Goal: Use online tool/utility: Utilize a website feature to perform a specific function

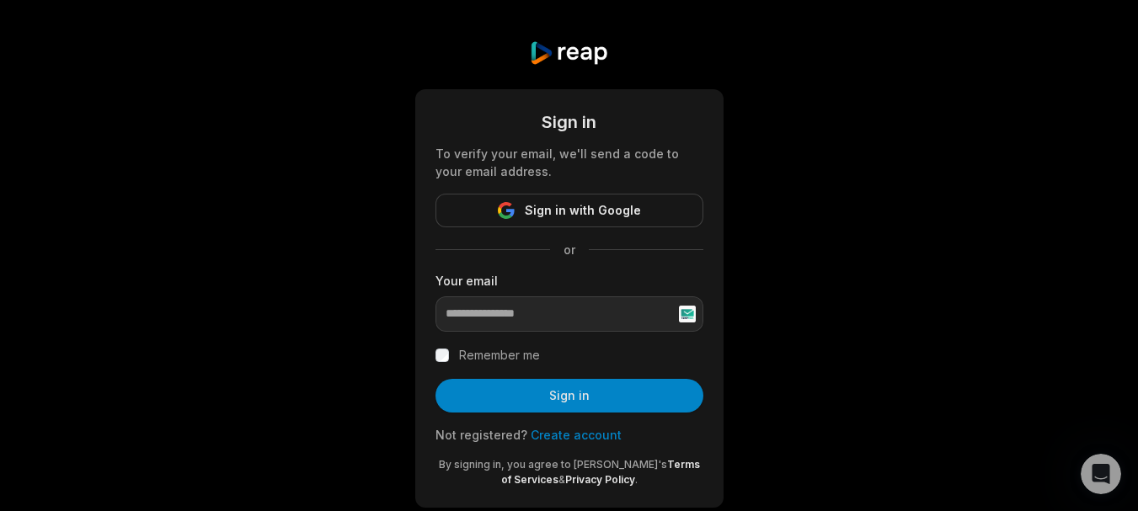
click at [579, 432] on link "Create account" at bounding box center [576, 435] width 91 height 14
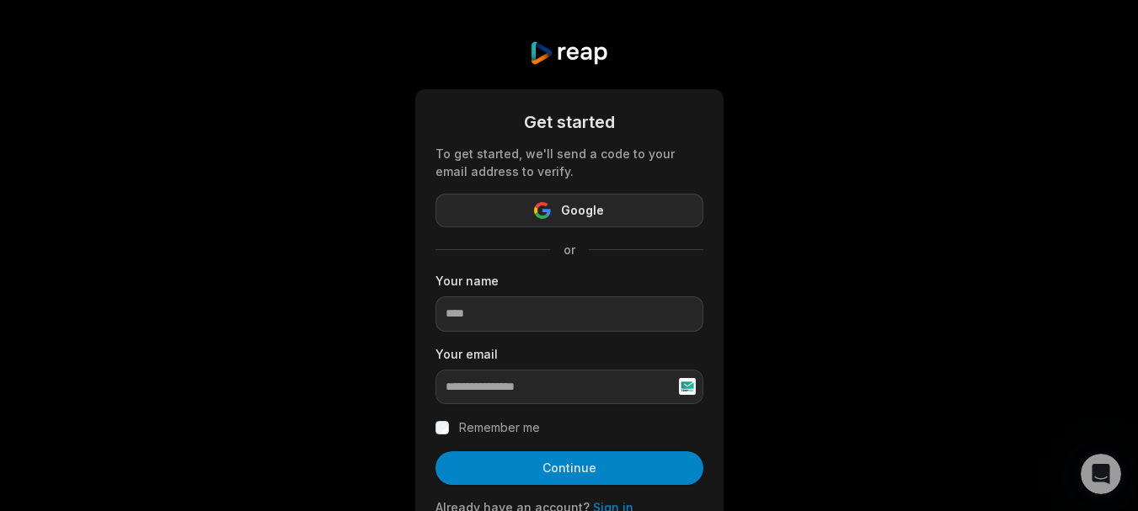
click at [580, 205] on span "Google" at bounding box center [582, 210] width 43 height 20
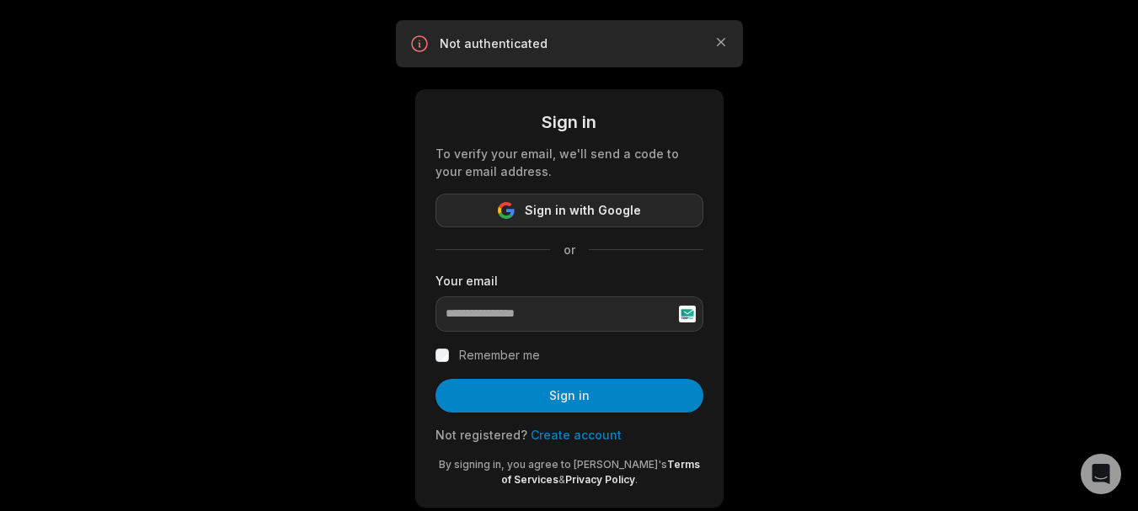
click at [555, 225] on button "Sign in with Google" at bounding box center [570, 211] width 268 height 34
click at [561, 222] on button "Sign in with Google" at bounding box center [570, 211] width 268 height 34
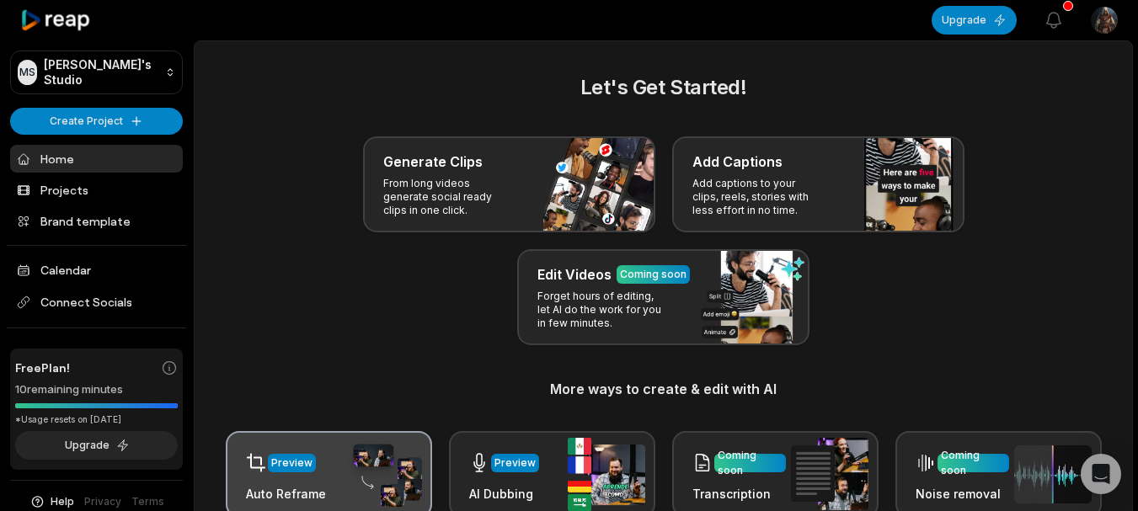
click at [276, 476] on div "Preview" at bounding box center [286, 463] width 80 height 35
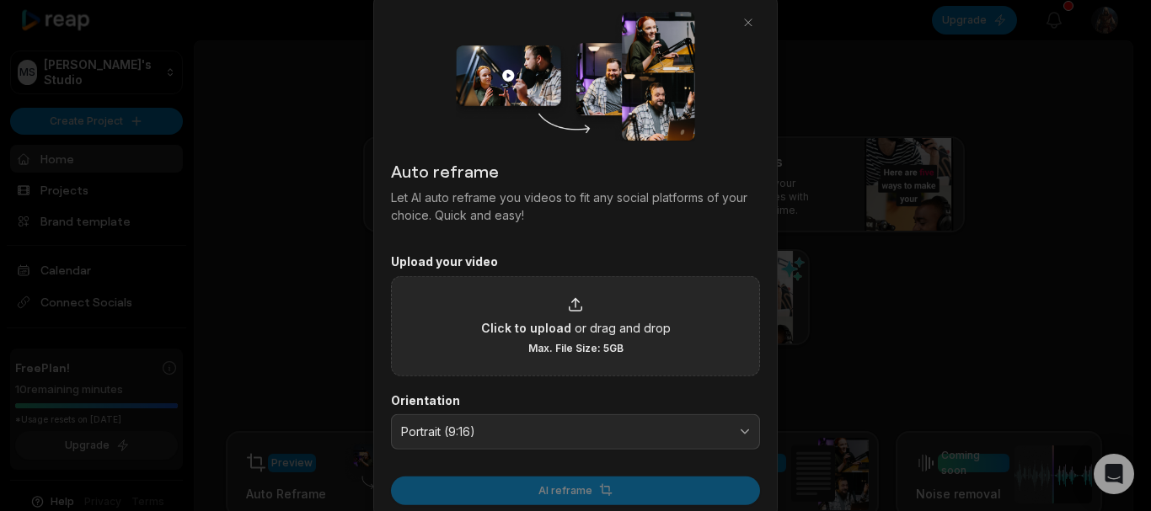
click at [491, 329] on span "Click to upload" at bounding box center [526, 327] width 90 height 18
click at [0, 0] on input "Click to upload or drag and drop Max. File Size: 5GB" at bounding box center [0, 0] width 0 height 0
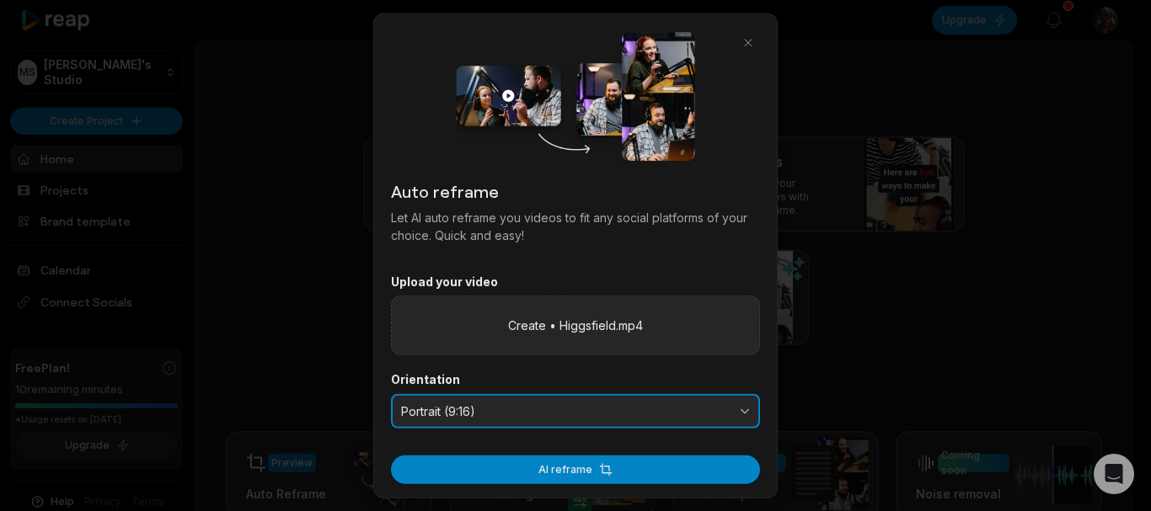
click at [502, 413] on span "Portrait (9:16)" at bounding box center [563, 411] width 325 height 15
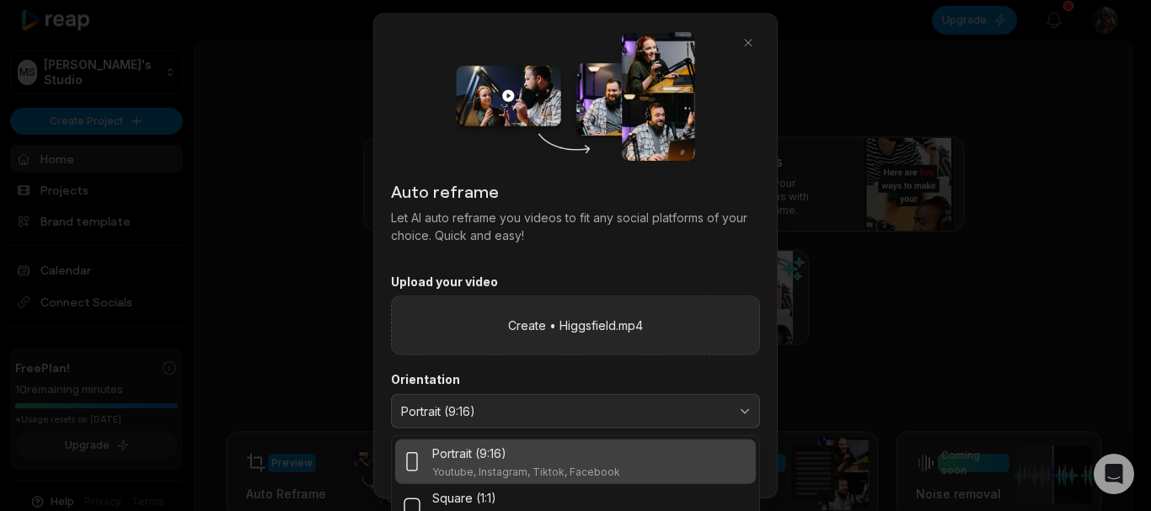
click at [495, 384] on label "Orientation" at bounding box center [575, 379] width 369 height 15
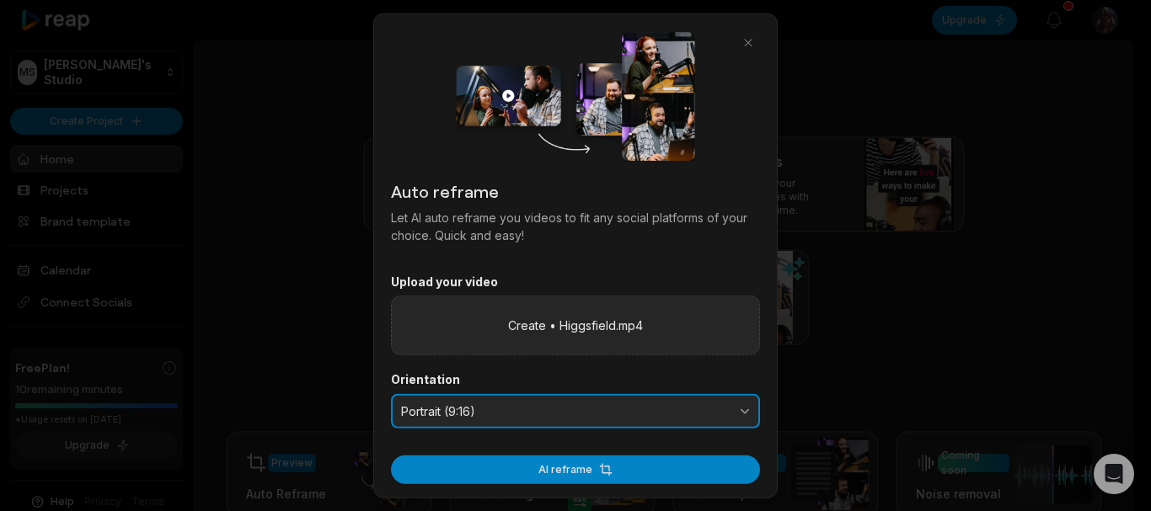
click at [517, 425] on button "Portrait (9:16)" at bounding box center [575, 410] width 369 height 35
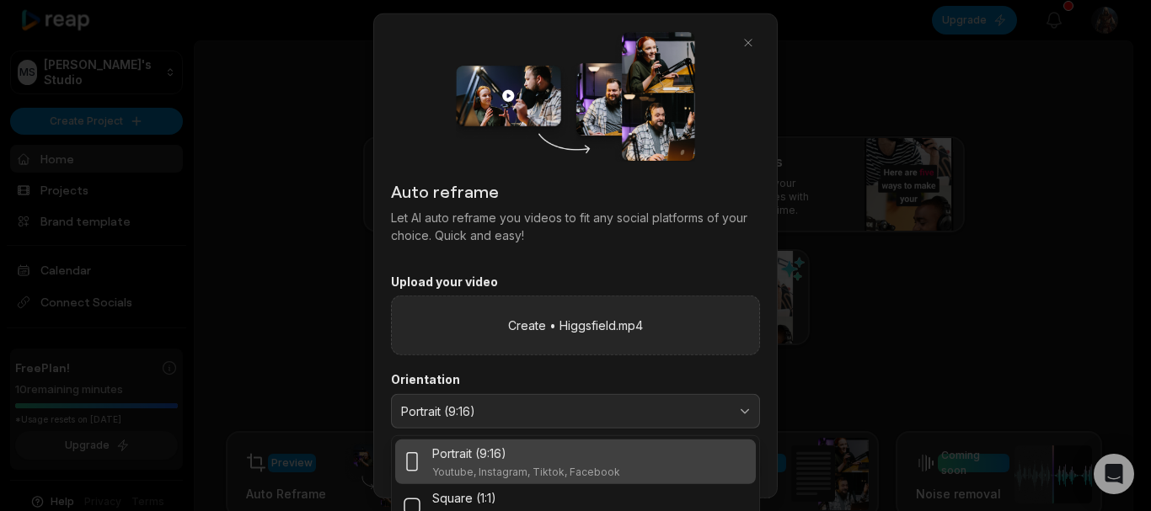
click at [516, 464] on div "Portrait (9:16) Youtube, Instagram, Tiktok, Facebook" at bounding box center [526, 462] width 188 height 35
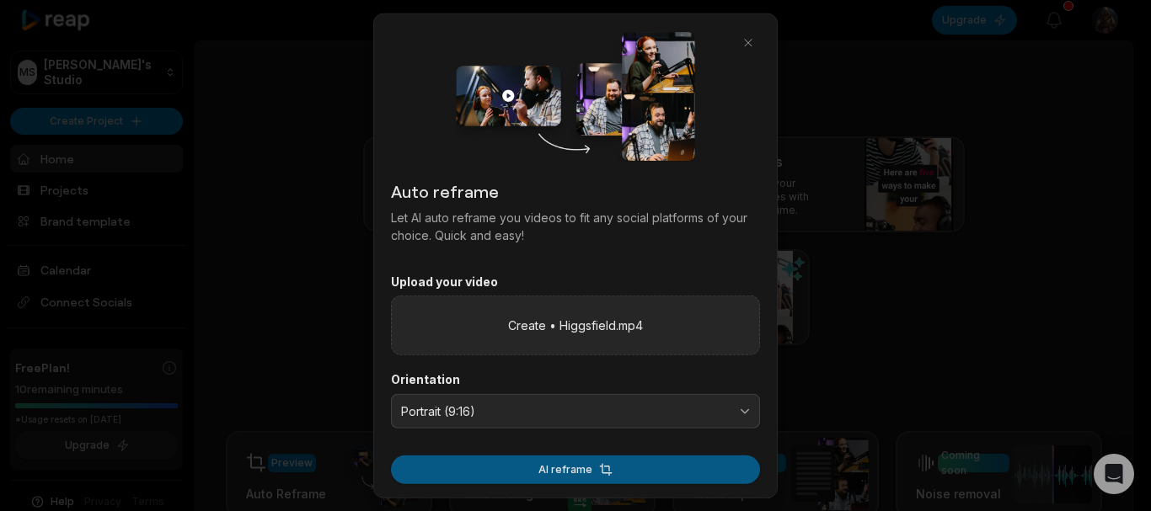
click at [457, 467] on button "AI reframe" at bounding box center [575, 470] width 369 height 29
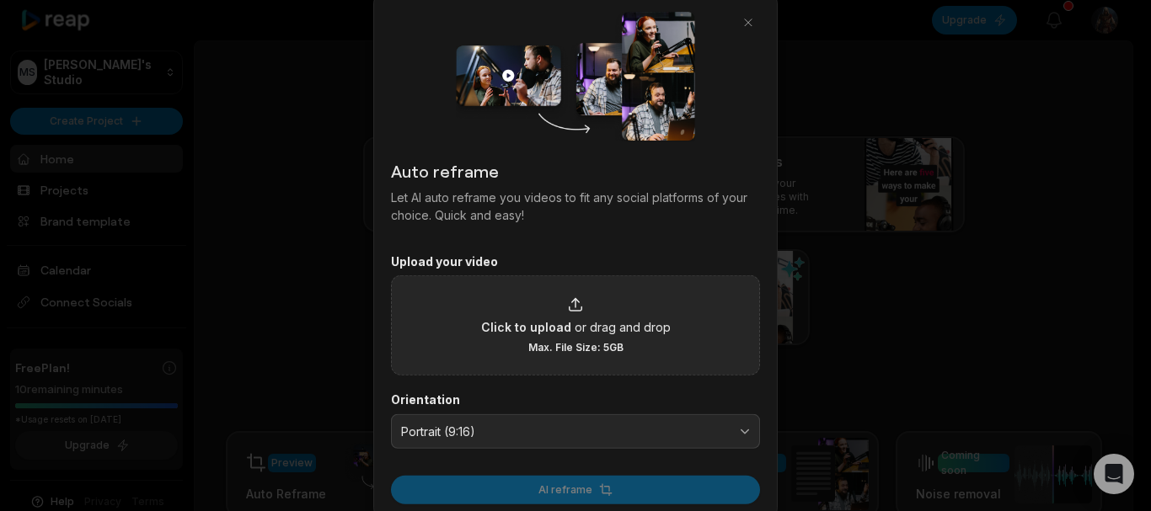
click at [601, 366] on div "Click to upload or drag and drop Max. File Size: 5GB" at bounding box center [575, 325] width 369 height 100
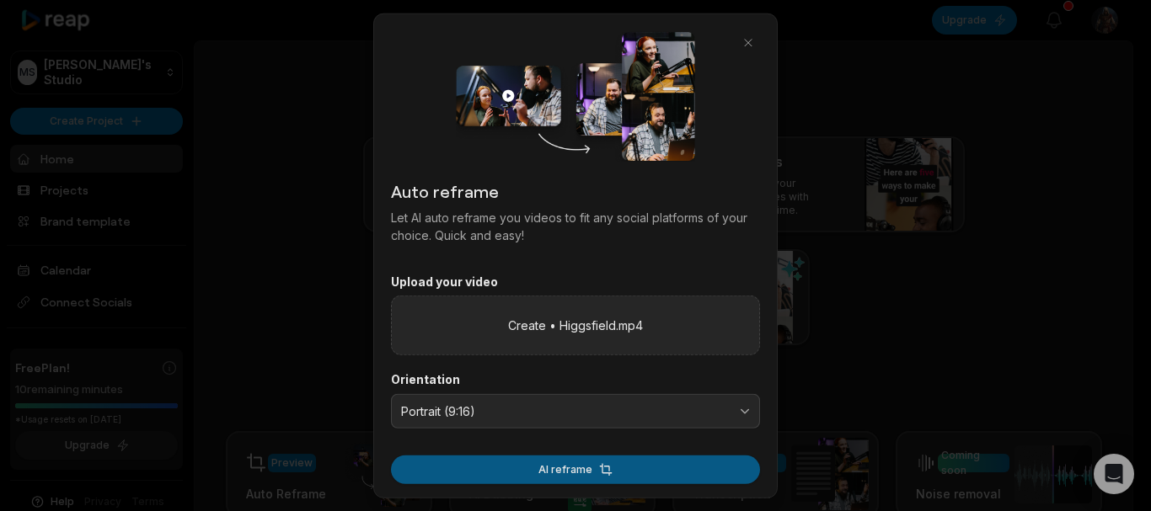
click at [537, 468] on button "AI reframe" at bounding box center [575, 470] width 369 height 29
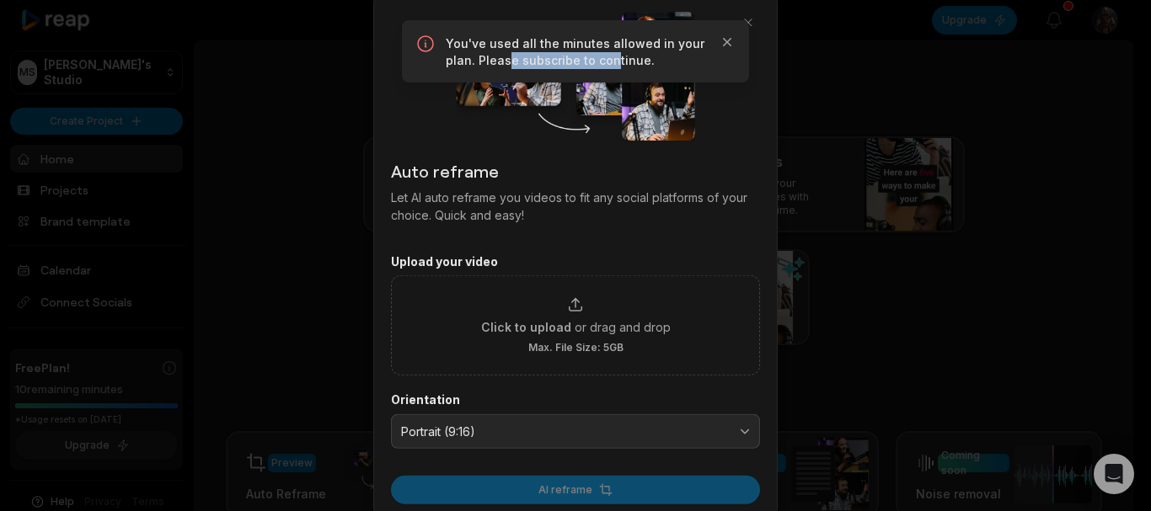
drag, startPoint x: 513, startPoint y: 67, endPoint x: 662, endPoint y: 80, distance: 149.7
click at [653, 67] on p "You've used all the minutes allowed in your plan. Please subscribe to continue." at bounding box center [575, 52] width 259 height 34
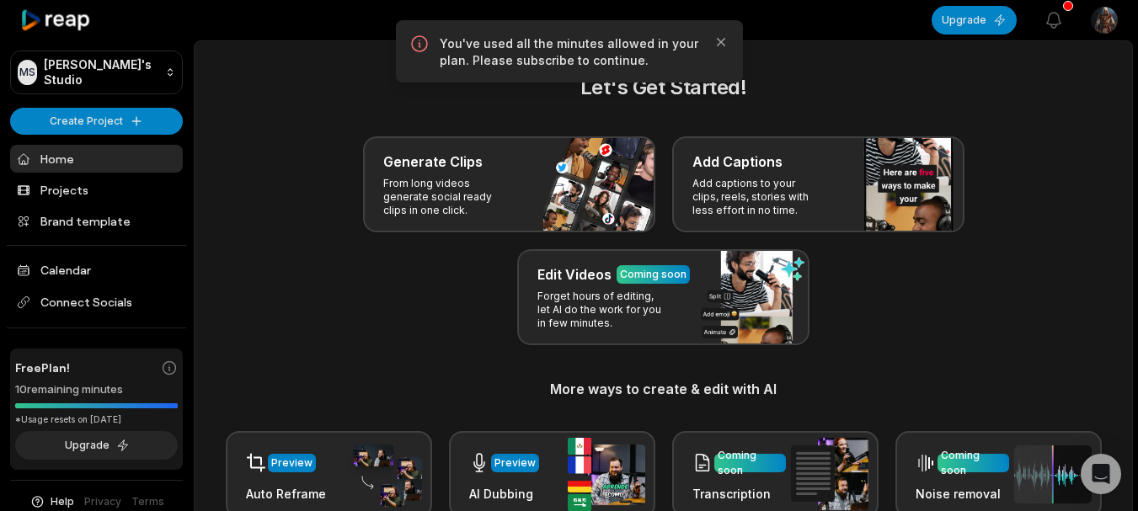
click at [815, 111] on div "Let's Get Started! Generate Clips From long videos generate social ready clips …" at bounding box center [663, 295] width 897 height 446
click at [1051, 31] on button "View notifications" at bounding box center [1053, 20] width 37 height 37
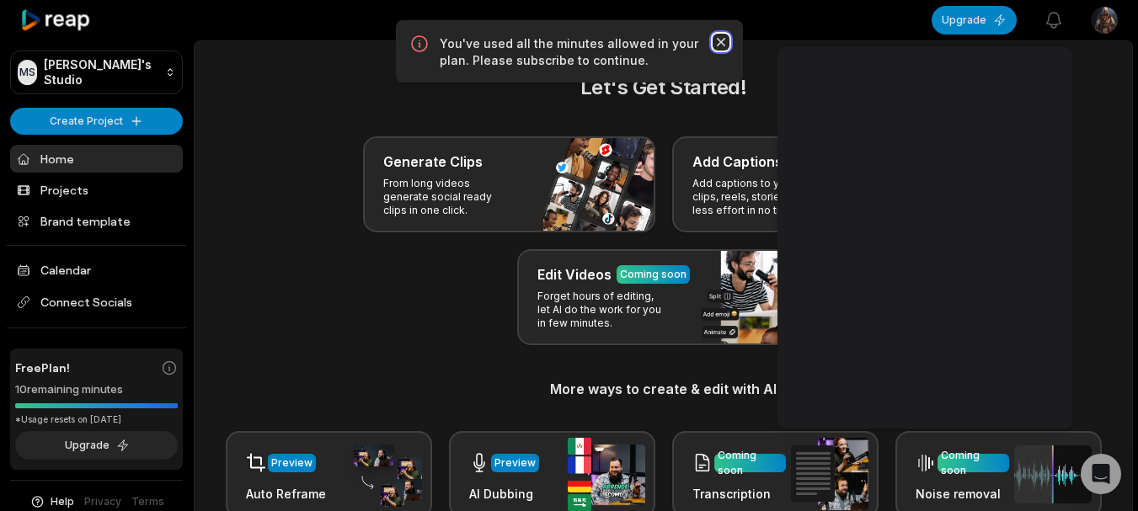
click at [722, 41] on icon "button" at bounding box center [720, 42] width 8 height 8
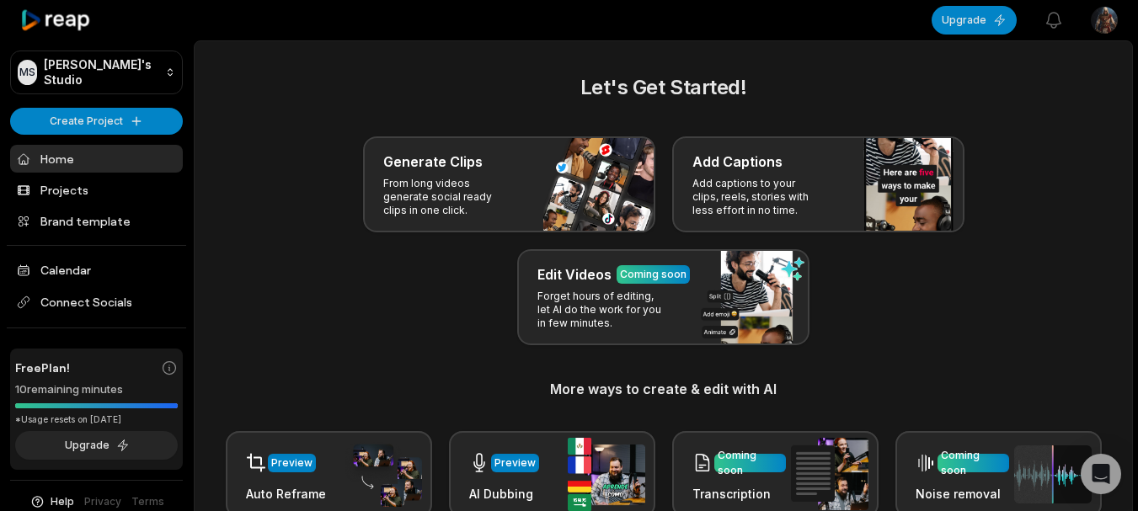
click at [323, 361] on div "Let's Get Started! Generate Clips From long videos generate social ready clips …" at bounding box center [663, 295] width 897 height 446
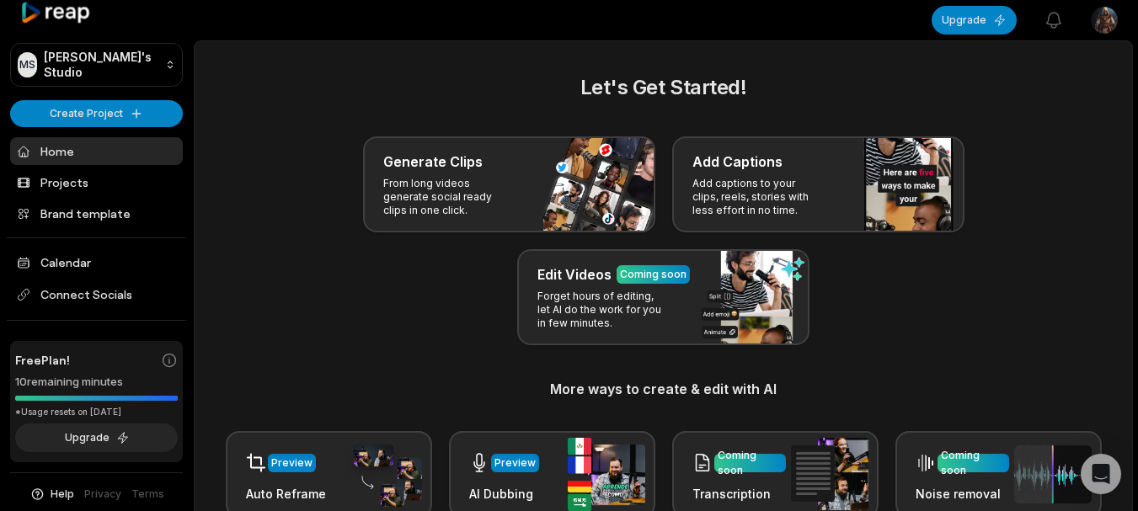
scroll to position [12, 0]
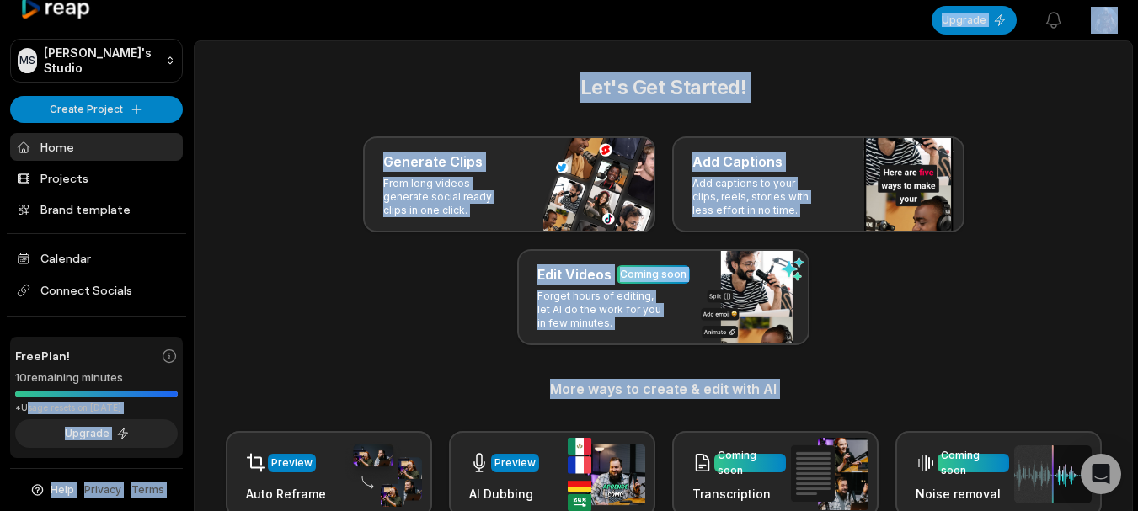
drag, startPoint x: 29, startPoint y: 414, endPoint x: 265, endPoint y: 415, distance: 235.9
click at [216, 415] on div "MS Muhammed's Studio Create Project Home Projects Brand template Calendar Conne…" at bounding box center [569, 366] width 1138 height 733
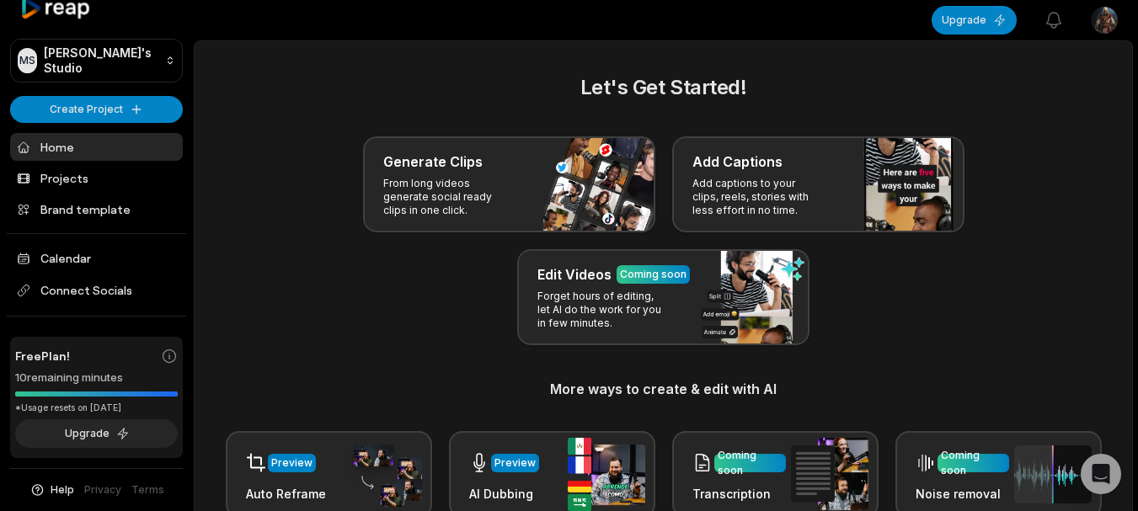
click at [349, 415] on div "Let's Get Started! Generate Clips From long videos generate social ready clips …" at bounding box center [663, 295] width 897 height 446
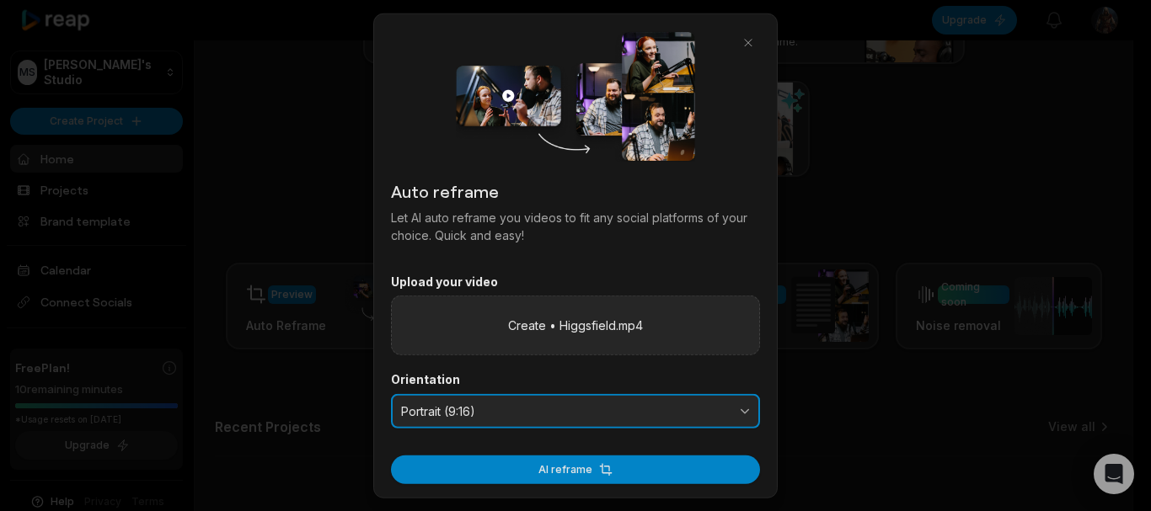
click at [489, 414] on span "Portrait (9:16)" at bounding box center [563, 411] width 325 height 15
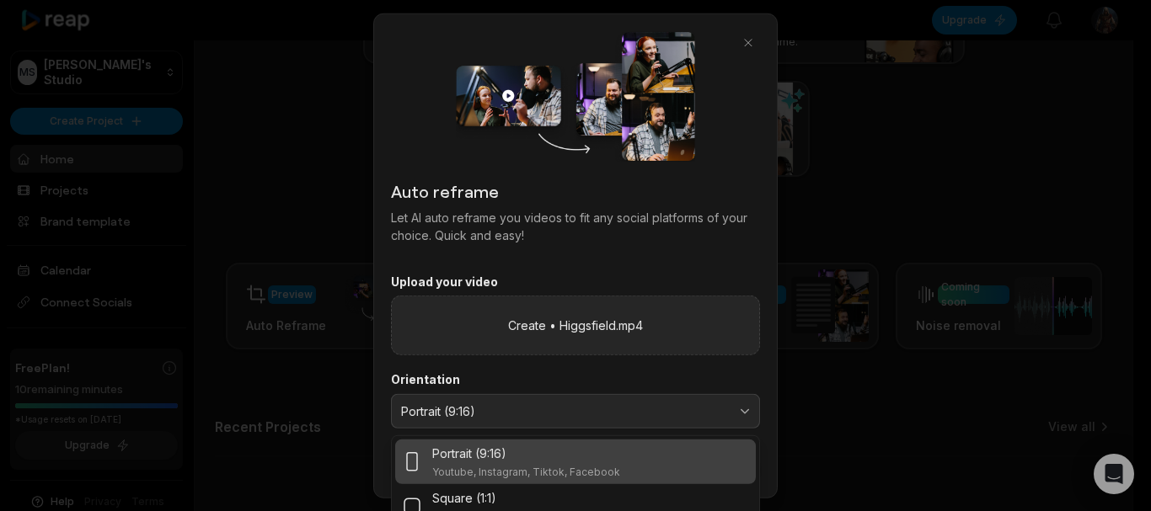
click at [507, 439] on div "Portrait (9:16) Youtube, Instagram, Tiktok, Facebook Square (1:1) Instagram, Fa…" at bounding box center [575, 485] width 369 height 98
click at [566, 463] on div "Portrait (9:16) Youtube, Instagram, Tiktok, Facebook" at bounding box center [526, 462] width 188 height 35
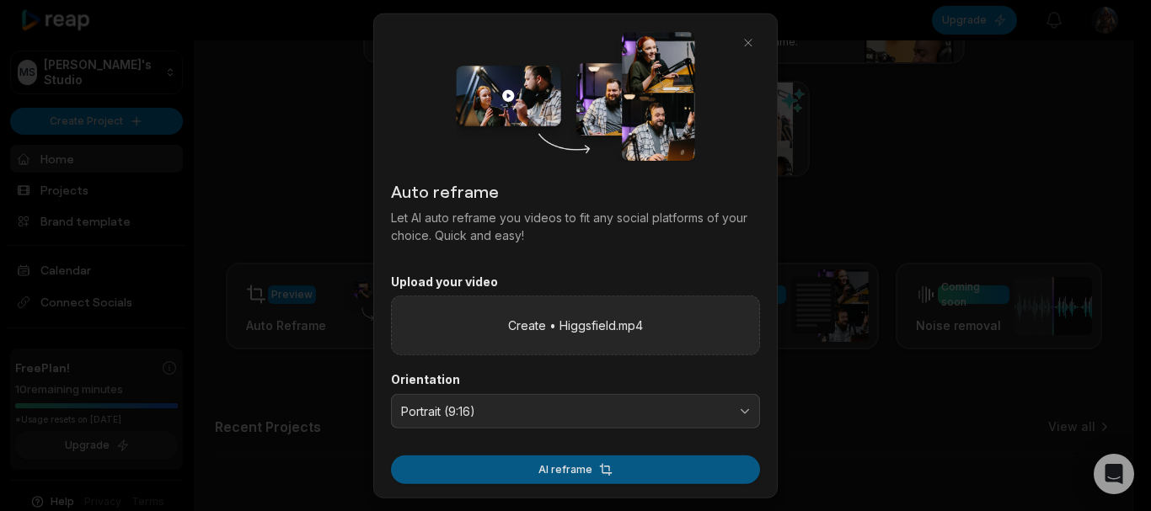
click at [619, 470] on button "AI reframe" at bounding box center [575, 470] width 369 height 29
